Goal: Task Accomplishment & Management: Manage account settings

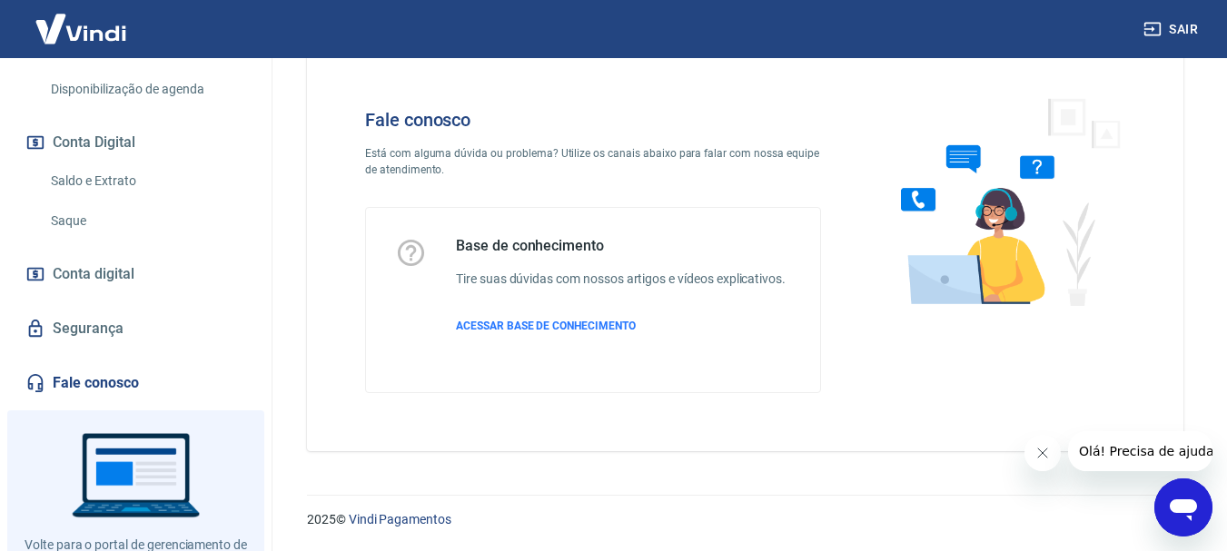
scroll to position [636, 0]
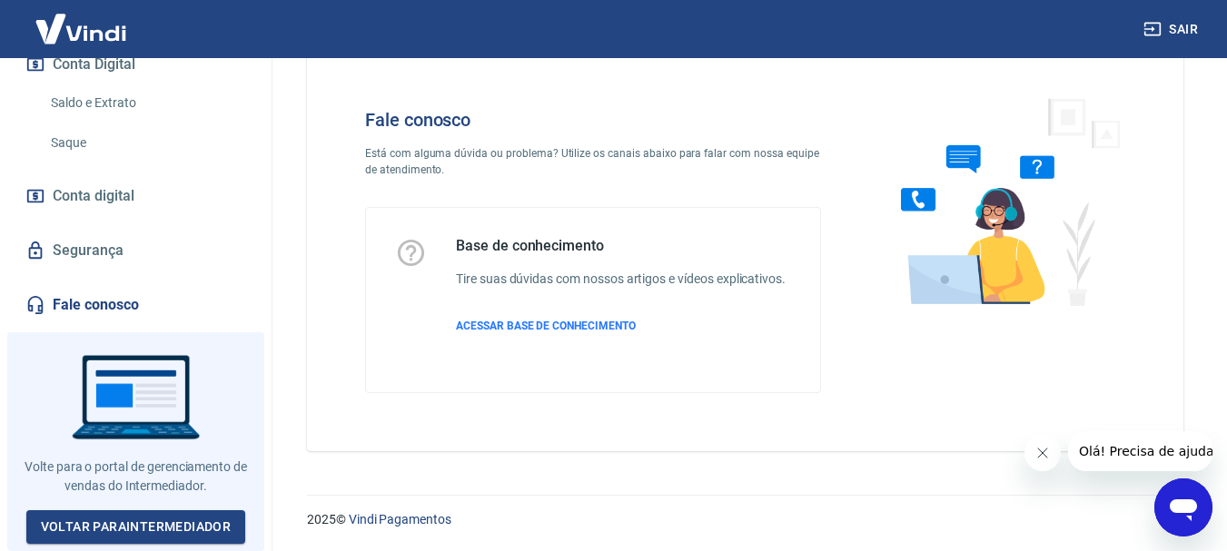
click at [100, 311] on link "Fale conosco" at bounding box center [136, 305] width 228 height 40
click at [559, 327] on span "ACESSAR BASE DE CONHECIMENTO" at bounding box center [546, 326] width 180 height 13
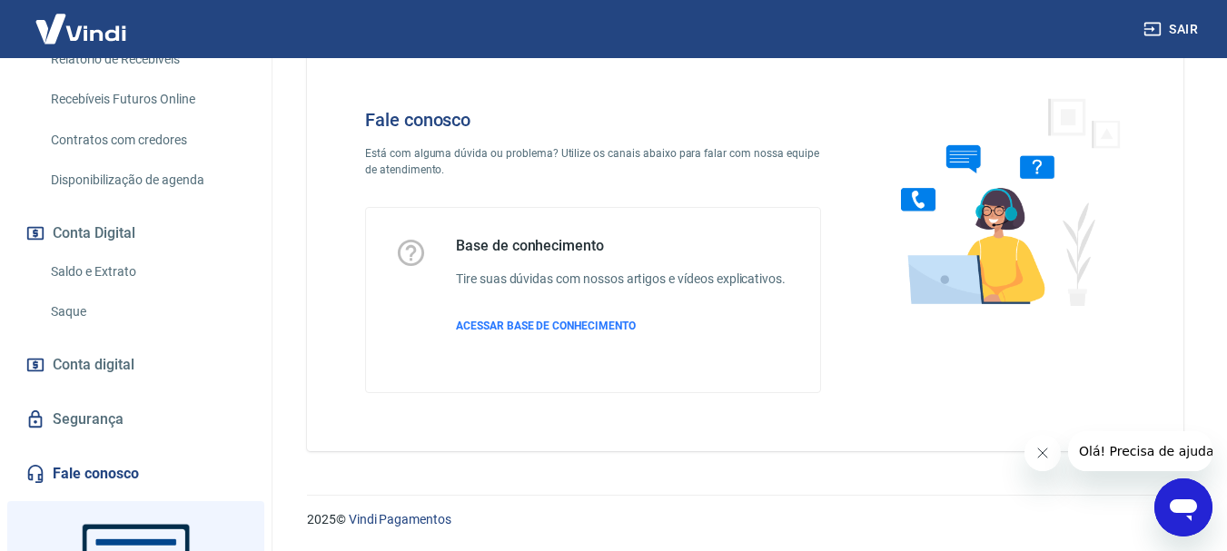
scroll to position [272, 0]
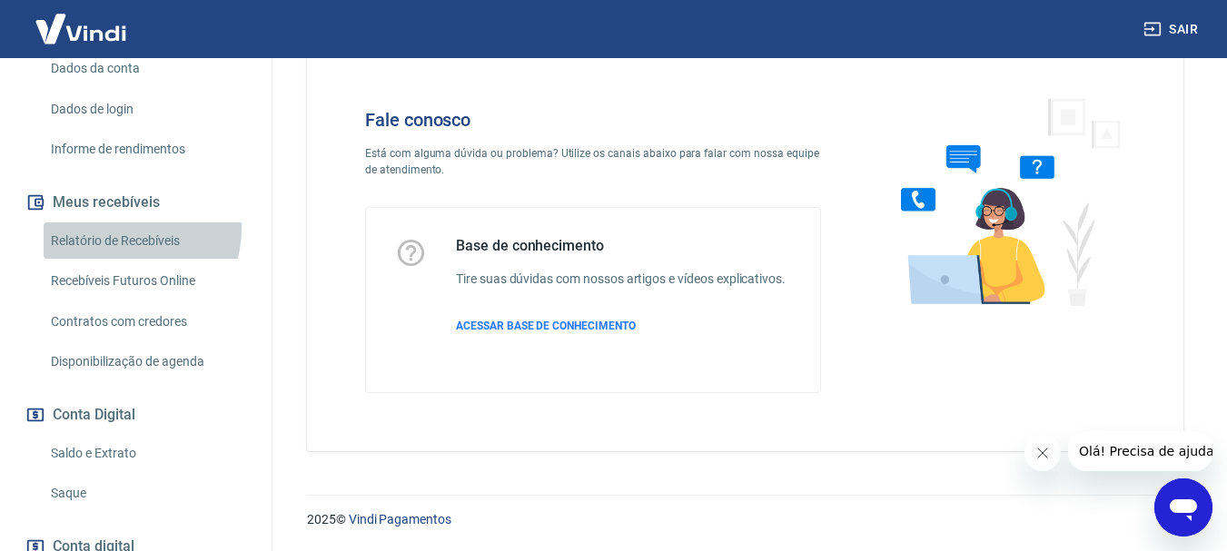
click at [123, 247] on link "Relatório de Recebíveis" at bounding box center [147, 240] width 206 height 37
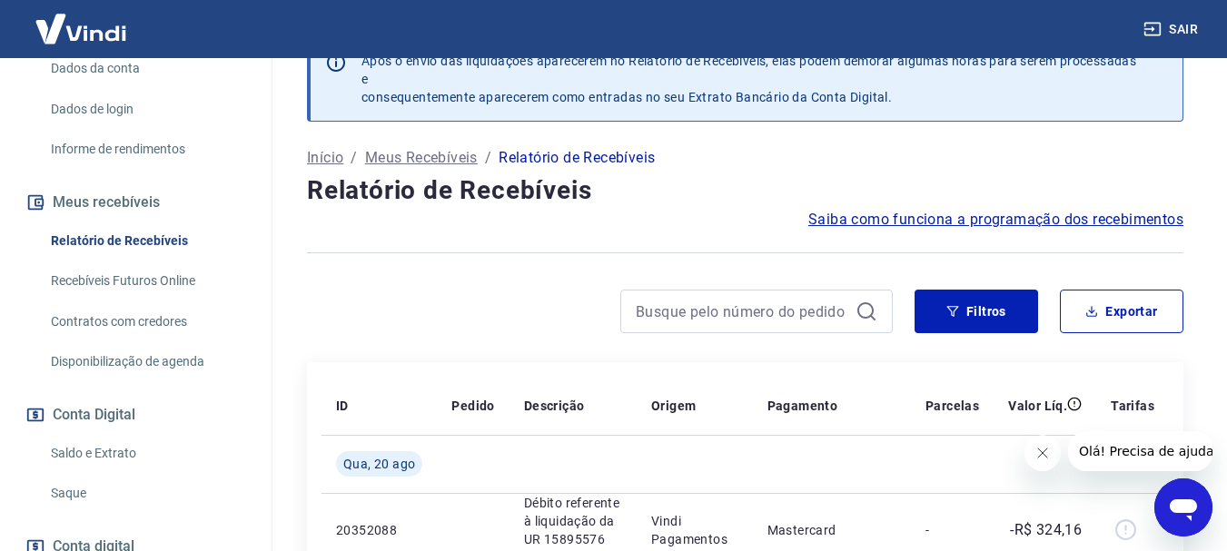
scroll to position [225, 0]
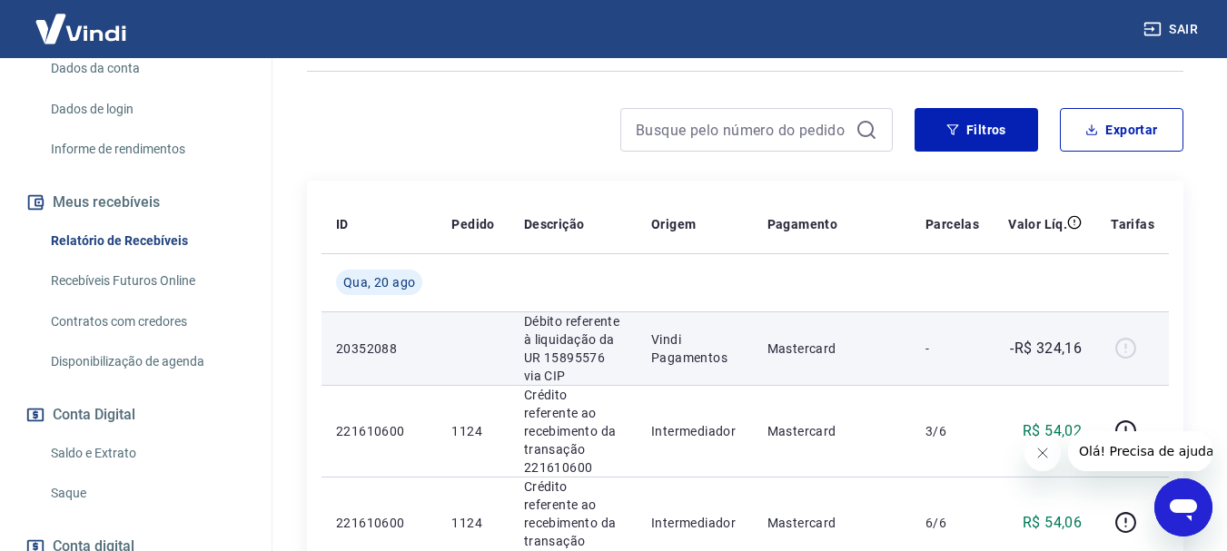
click at [1122, 344] on div at bounding box center [1133, 348] width 44 height 29
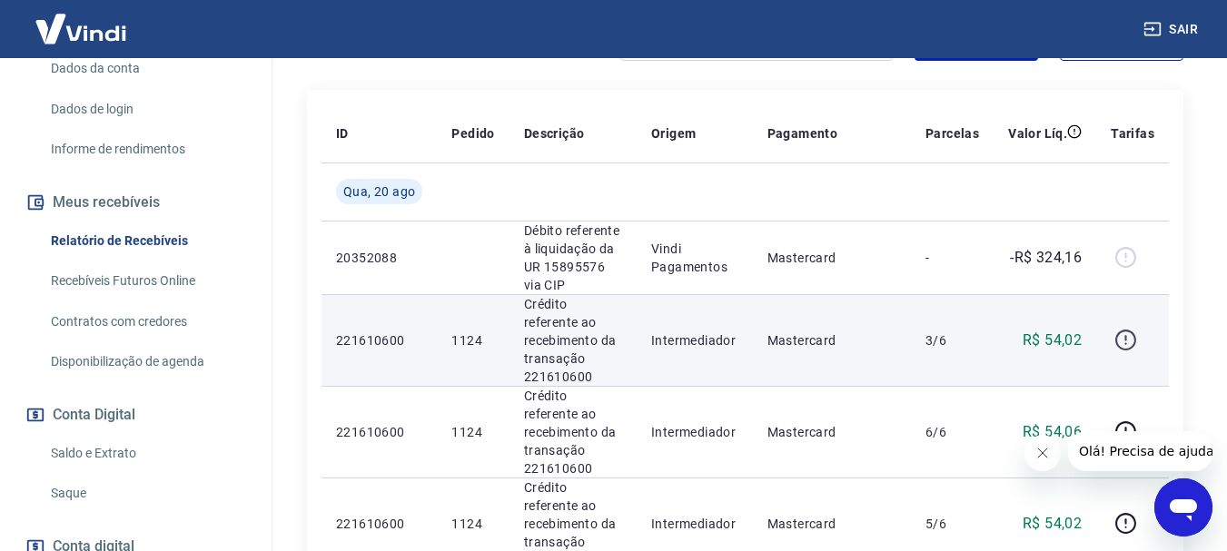
click at [1122, 332] on icon "button" at bounding box center [1125, 340] width 23 height 23
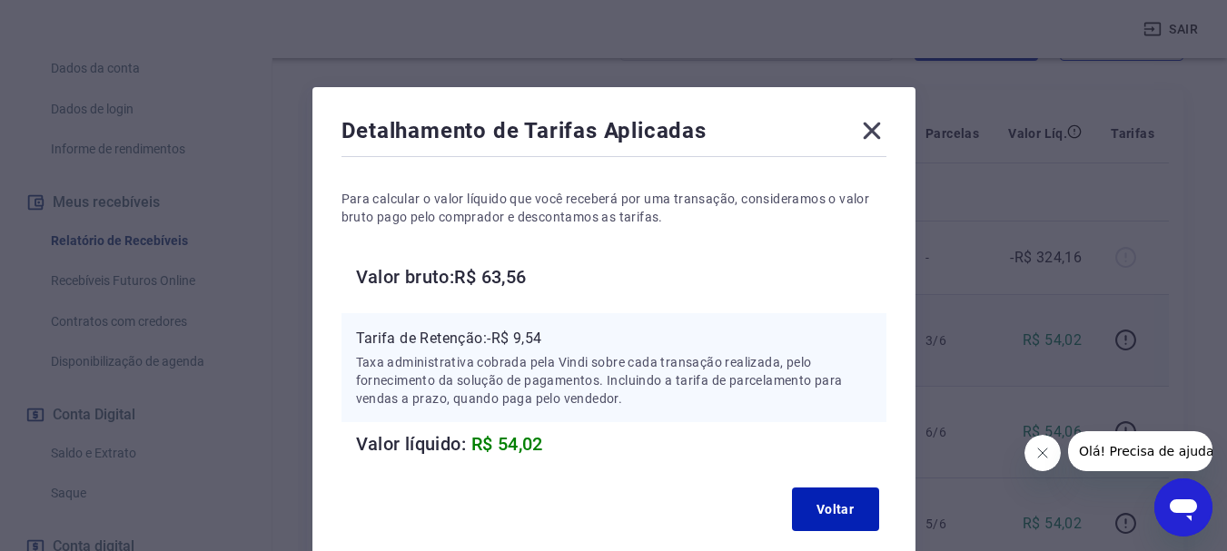
click at [875, 123] on icon at bounding box center [871, 130] width 29 height 29
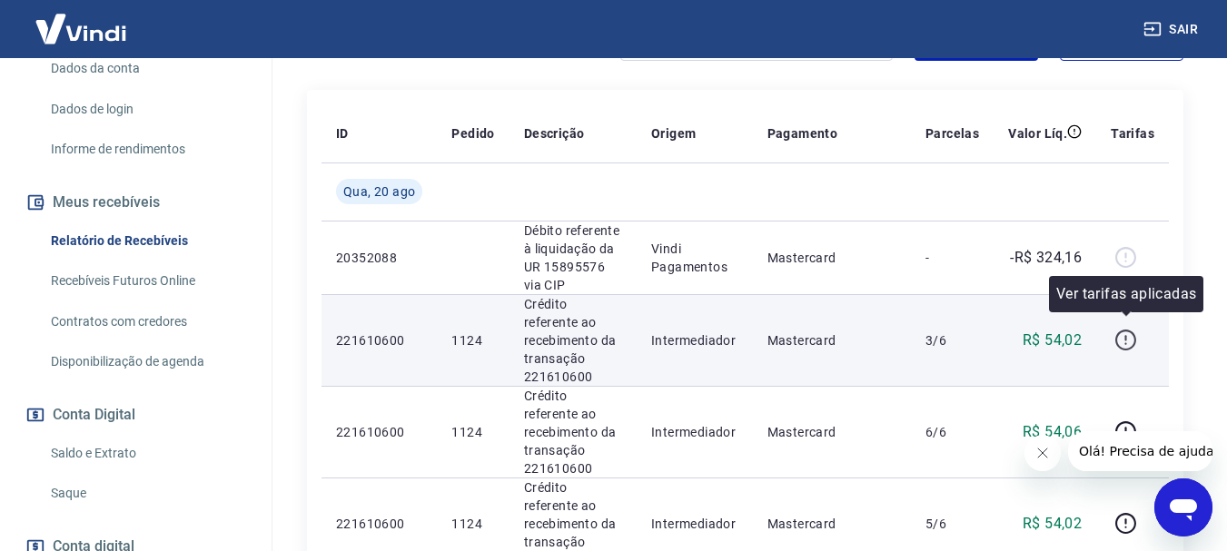
click at [1123, 329] on icon "button" at bounding box center [1125, 340] width 23 height 23
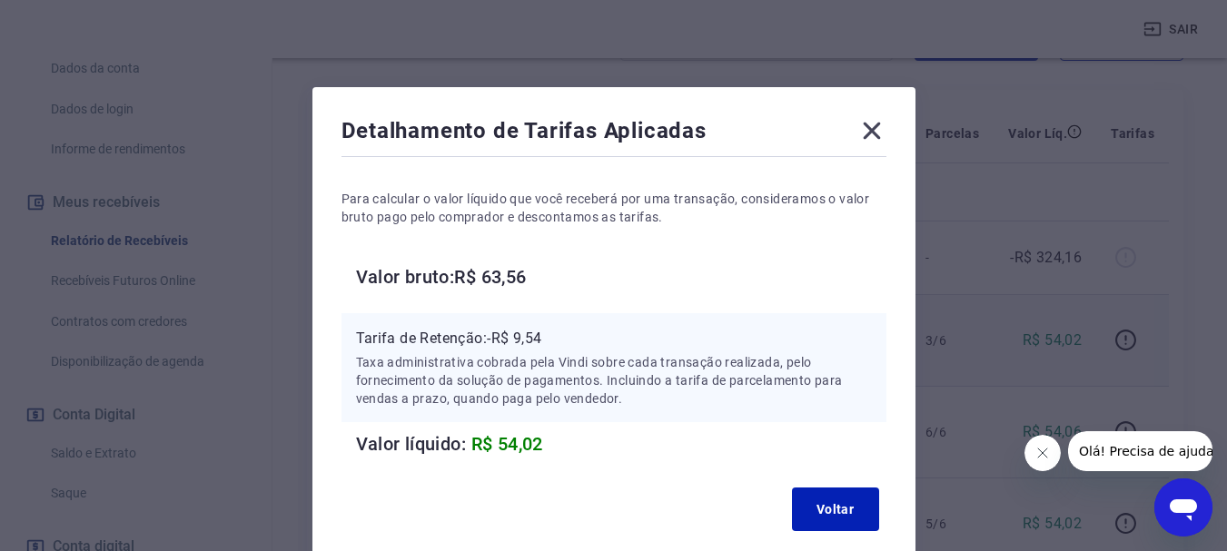
click at [868, 129] on icon at bounding box center [871, 131] width 17 height 17
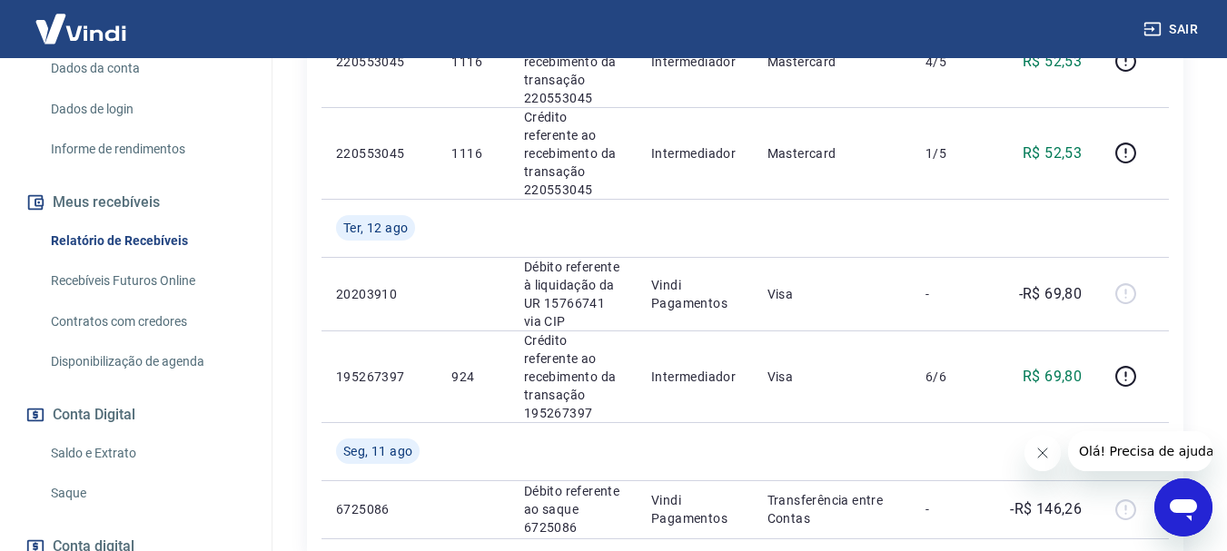
scroll to position [2073, 0]
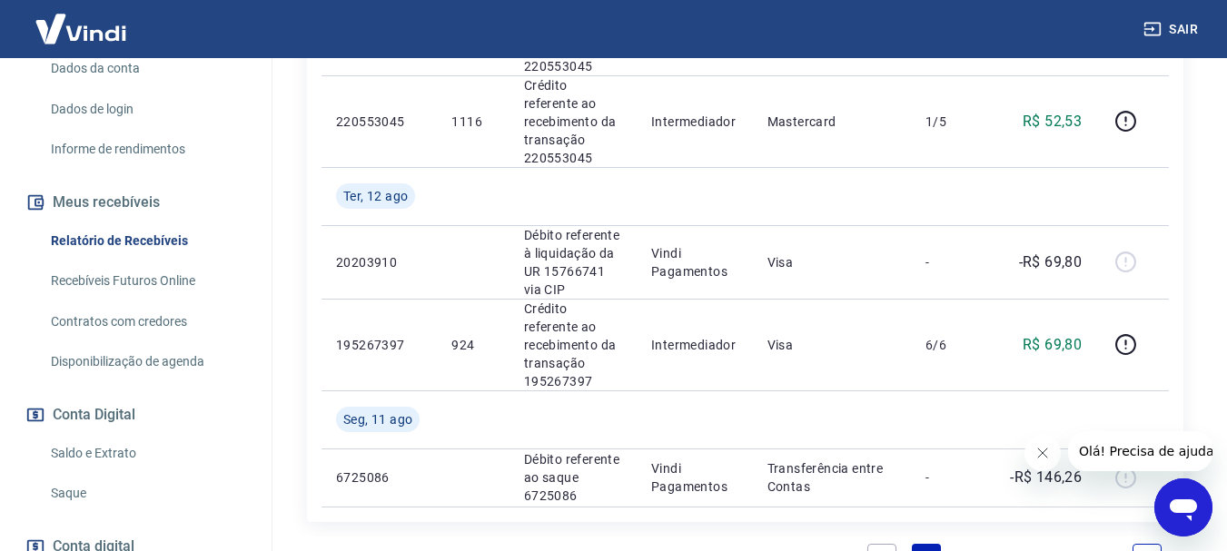
click at [967, 544] on link "2" at bounding box center [969, 558] width 29 height 29
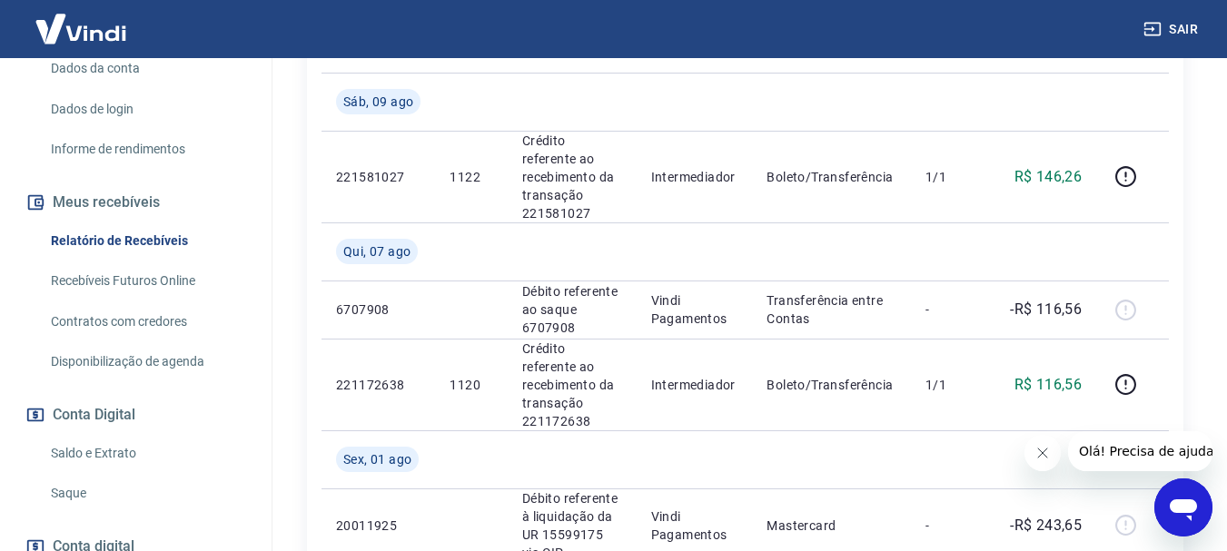
scroll to position [363, 0]
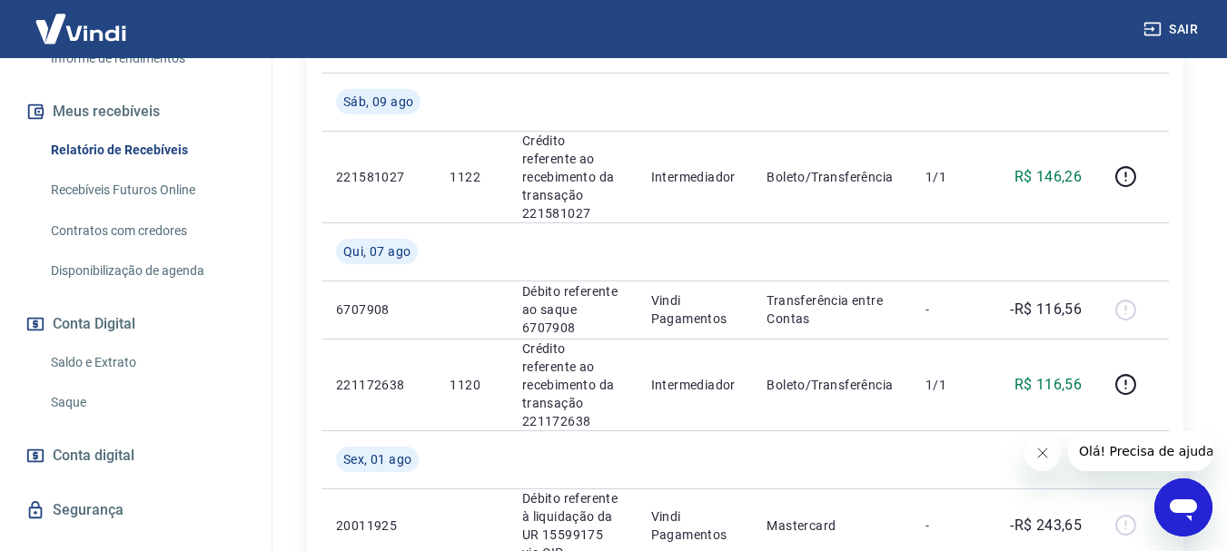
click at [78, 418] on link "Saque" at bounding box center [147, 402] width 206 height 37
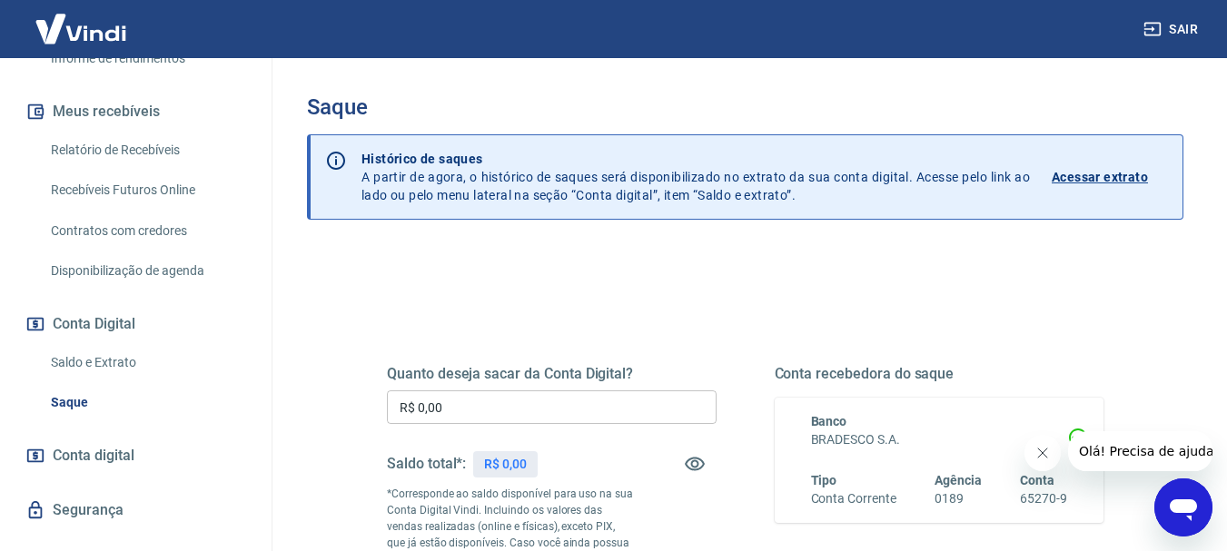
click at [1079, 173] on p "Acessar extrato" at bounding box center [1100, 177] width 96 height 18
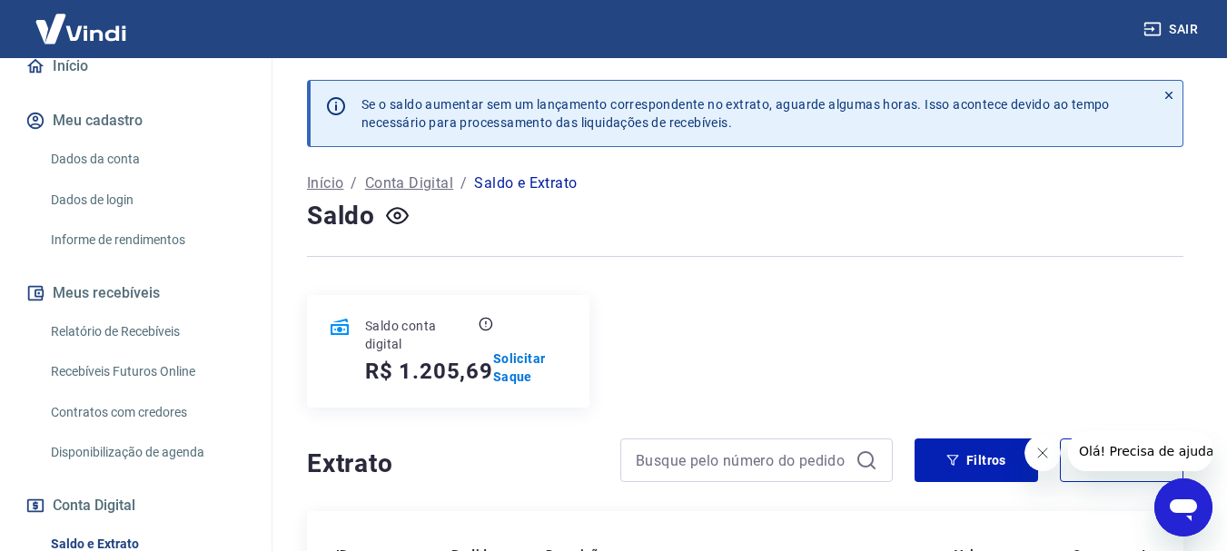
scroll to position [272, 0]
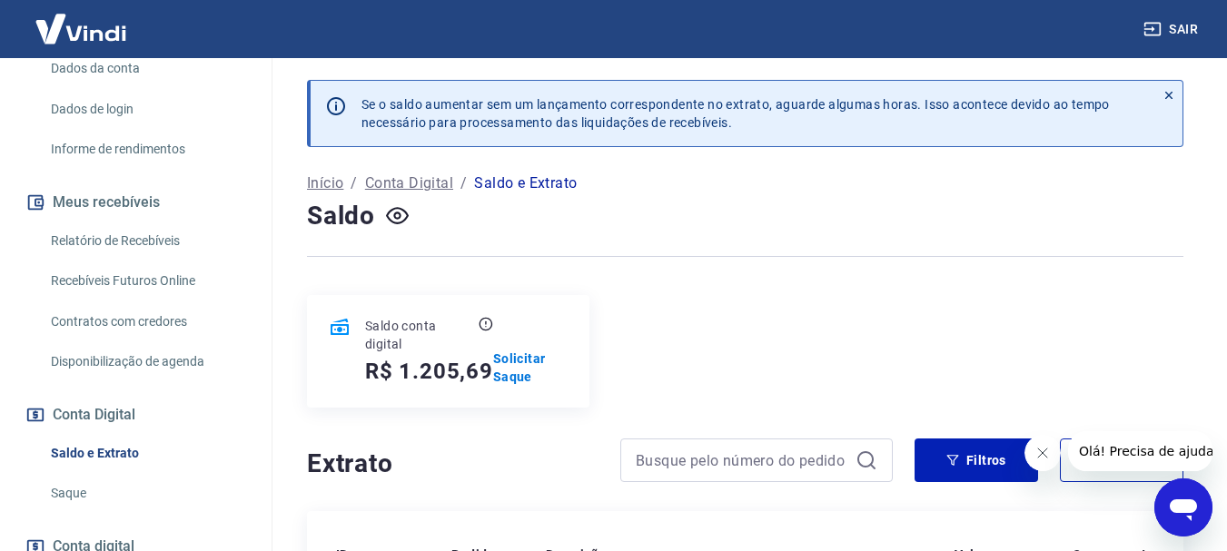
click at [74, 507] on link "Saque" at bounding box center [147, 493] width 206 height 37
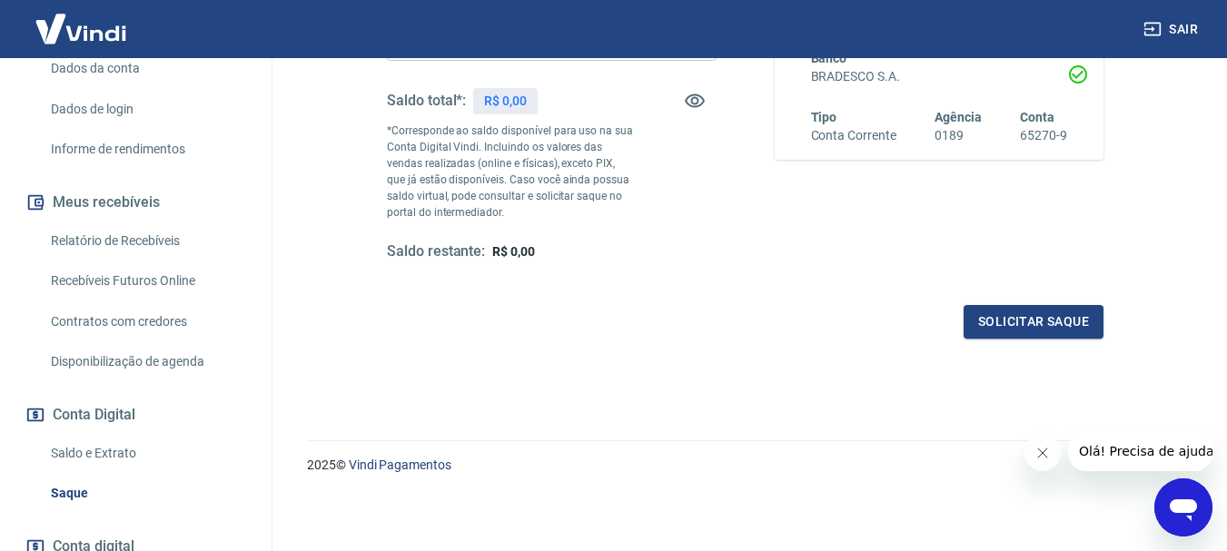
scroll to position [91, 0]
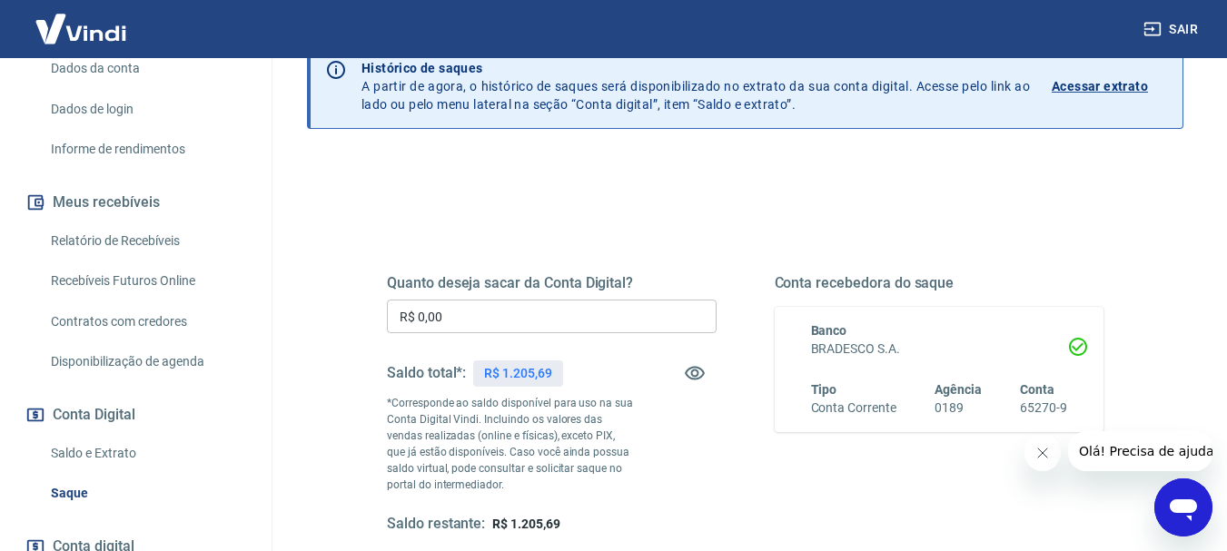
click at [1120, 82] on p "Acessar extrato" at bounding box center [1100, 86] width 96 height 18
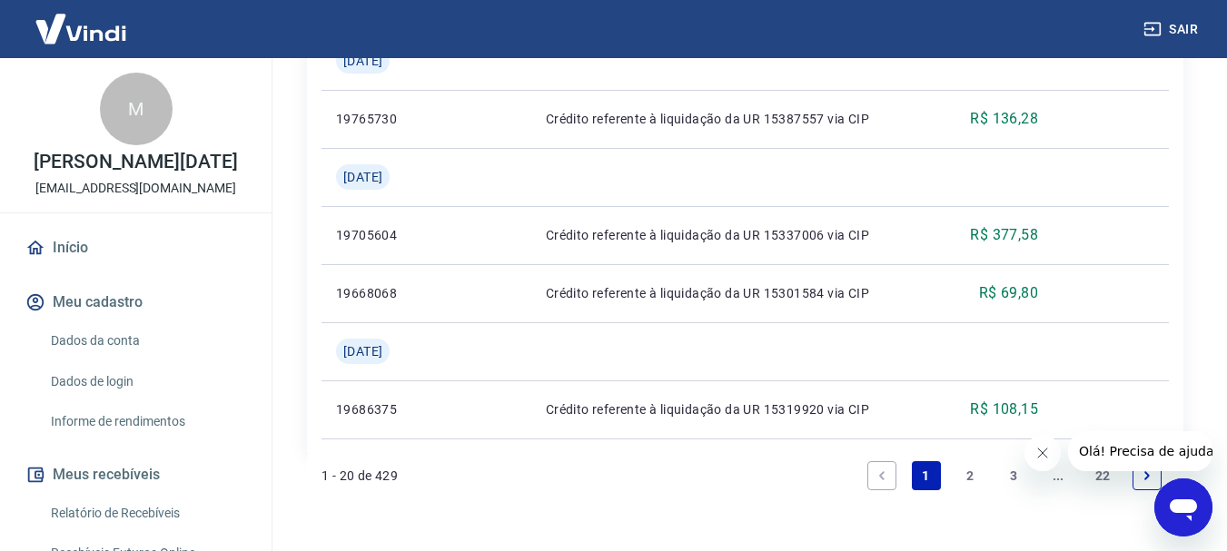
scroll to position [2240, 0]
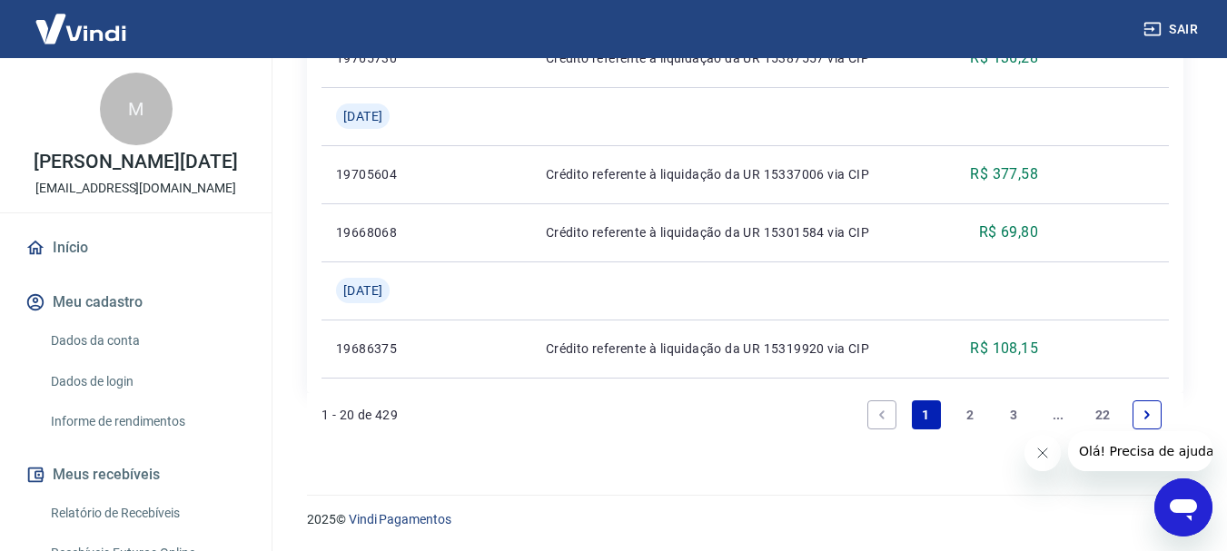
click at [974, 416] on link "2" at bounding box center [969, 414] width 29 height 29
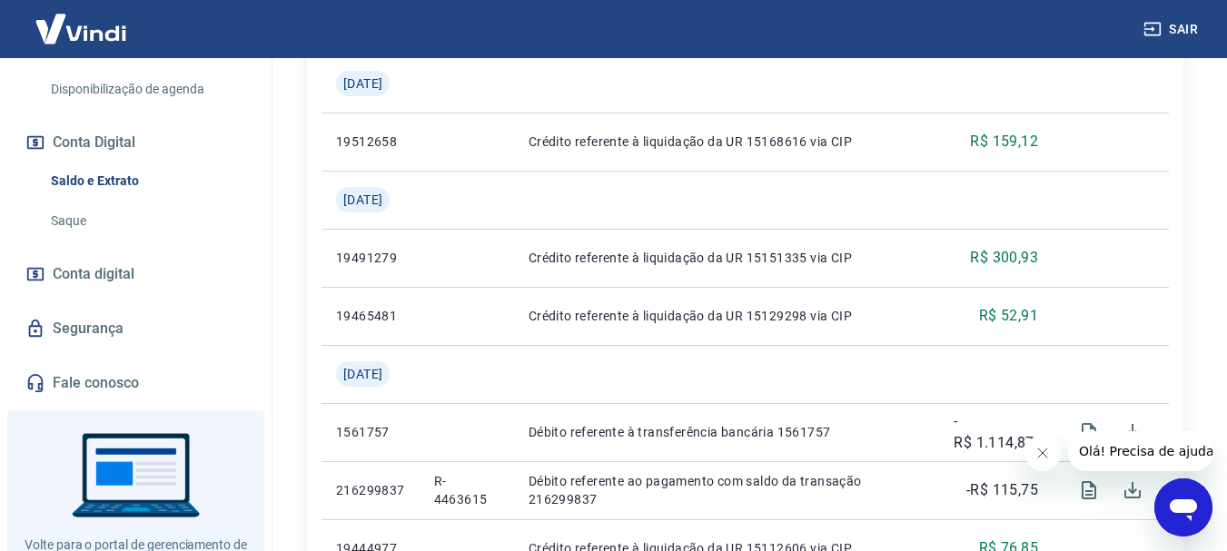
scroll to position [636, 0]
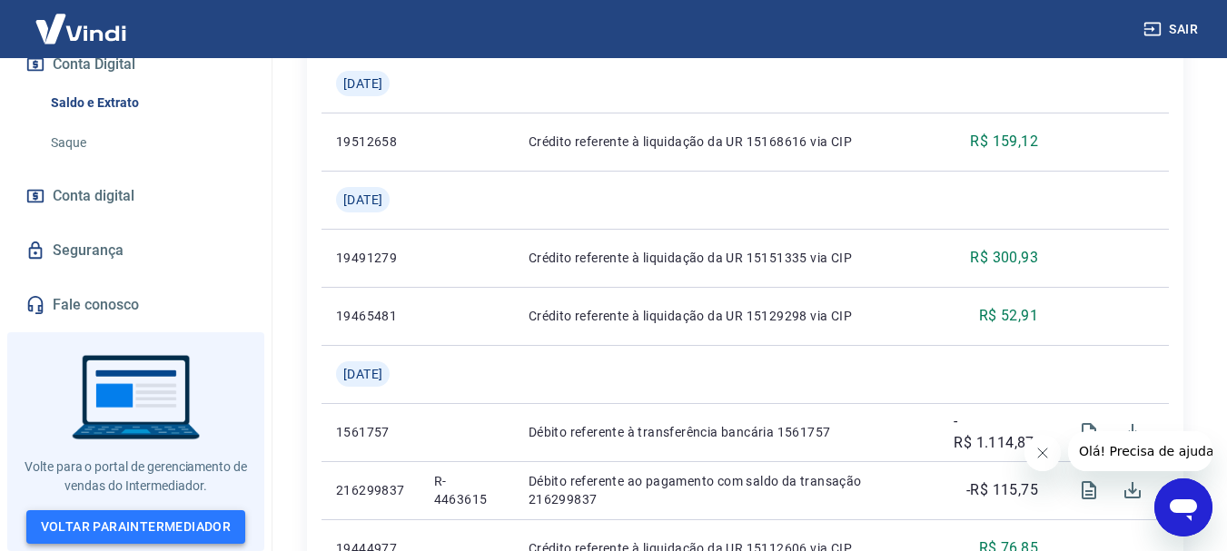
click at [153, 519] on link "Voltar para Intermediador" at bounding box center [136, 527] width 220 height 34
